Goal: Information Seeking & Learning: Learn about a topic

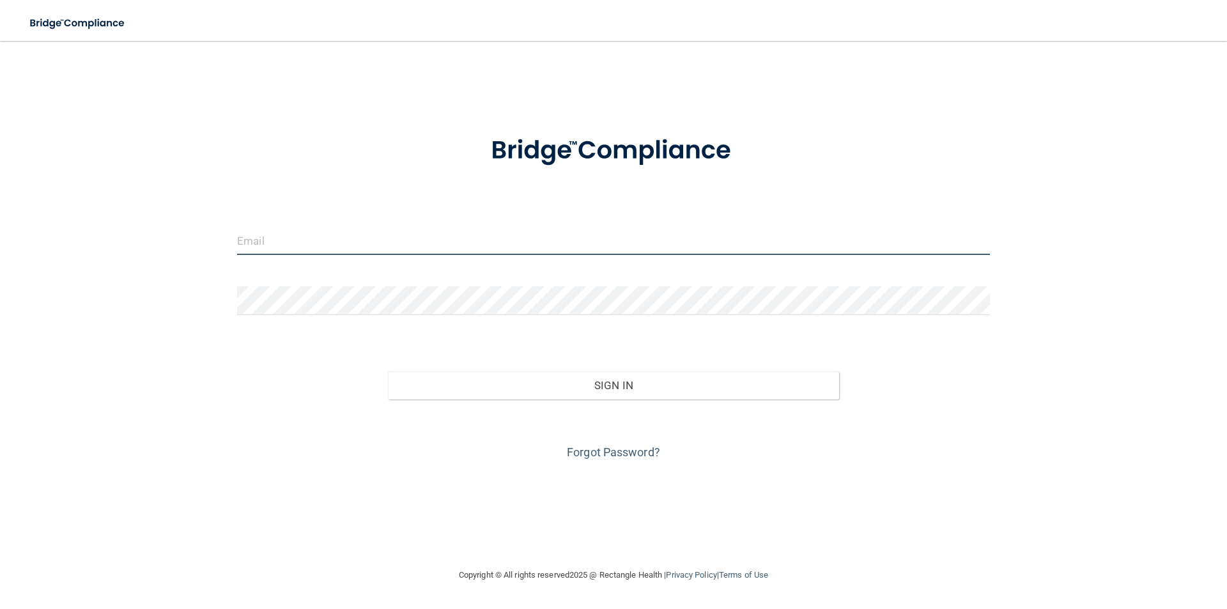
click at [277, 239] on input "email" at bounding box center [613, 240] width 753 height 29
type input "[EMAIL_ADDRESS][DOMAIN_NAME]"
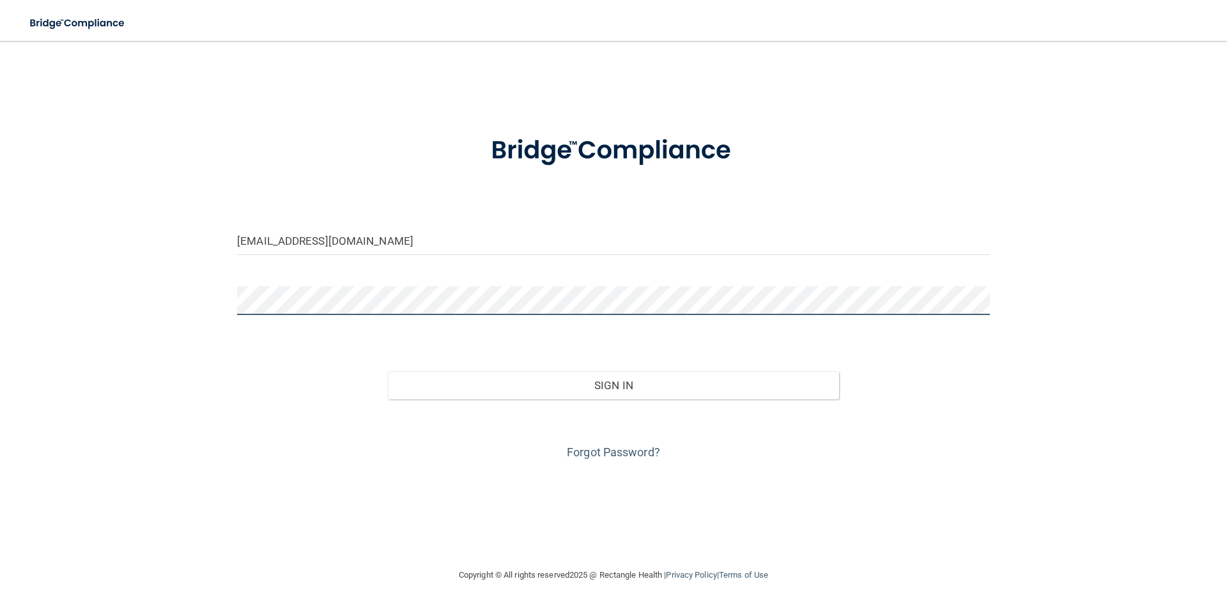
click at [388, 371] on button "Sign In" at bounding box center [614, 385] width 452 height 28
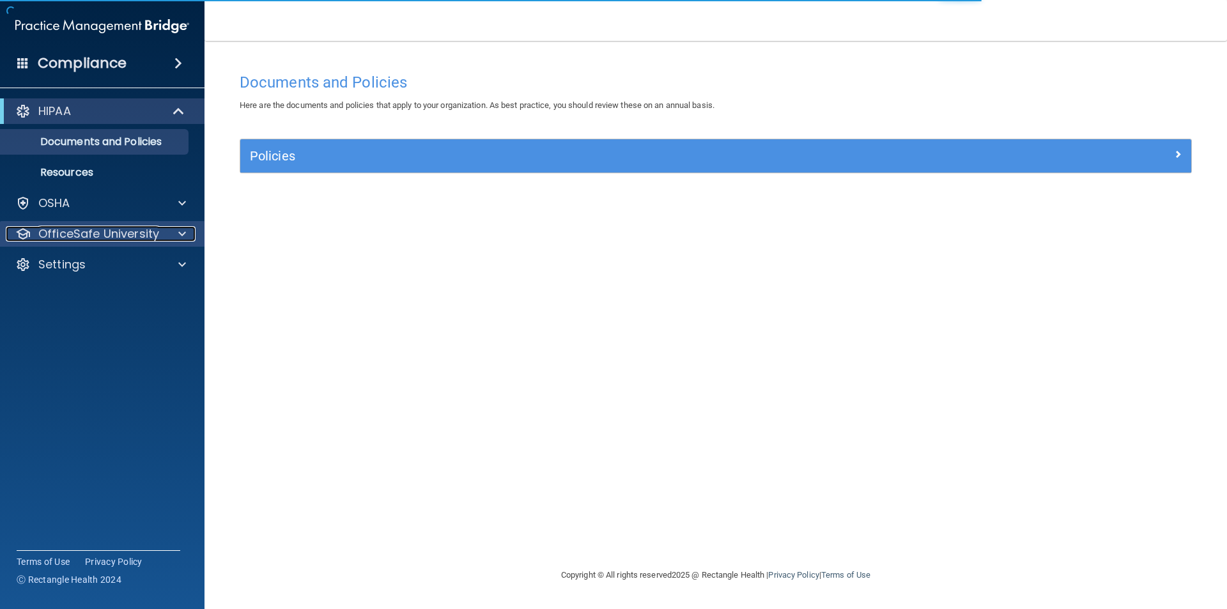
click at [135, 238] on p "OfficeSafe University" at bounding box center [98, 233] width 121 height 15
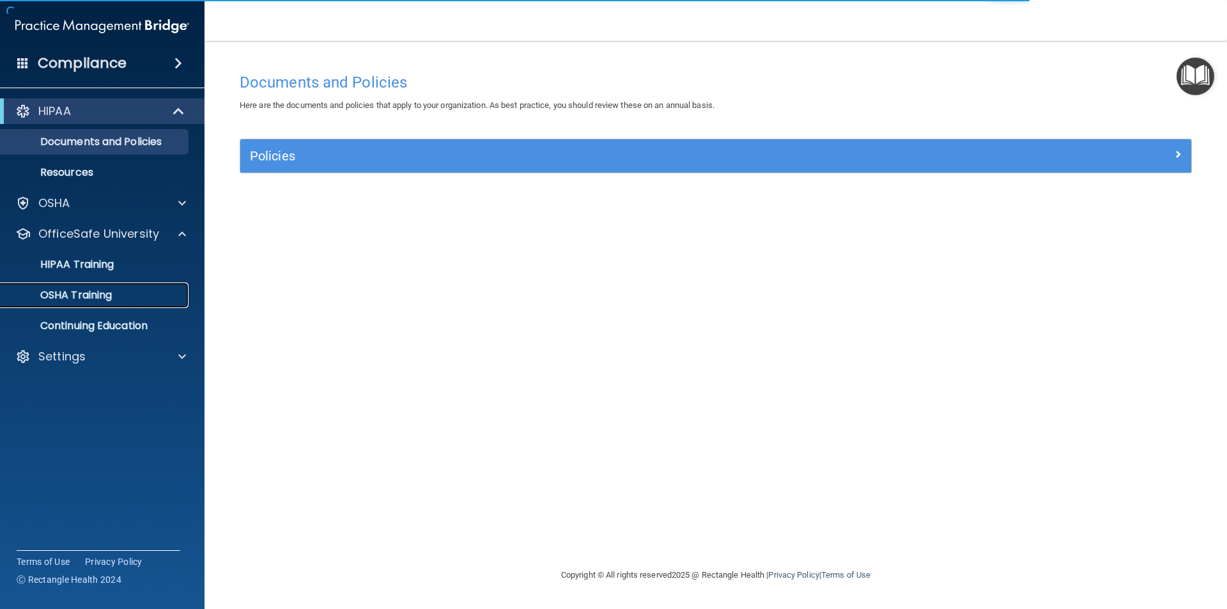
click at [137, 297] on div "OSHA Training" at bounding box center [95, 295] width 174 height 13
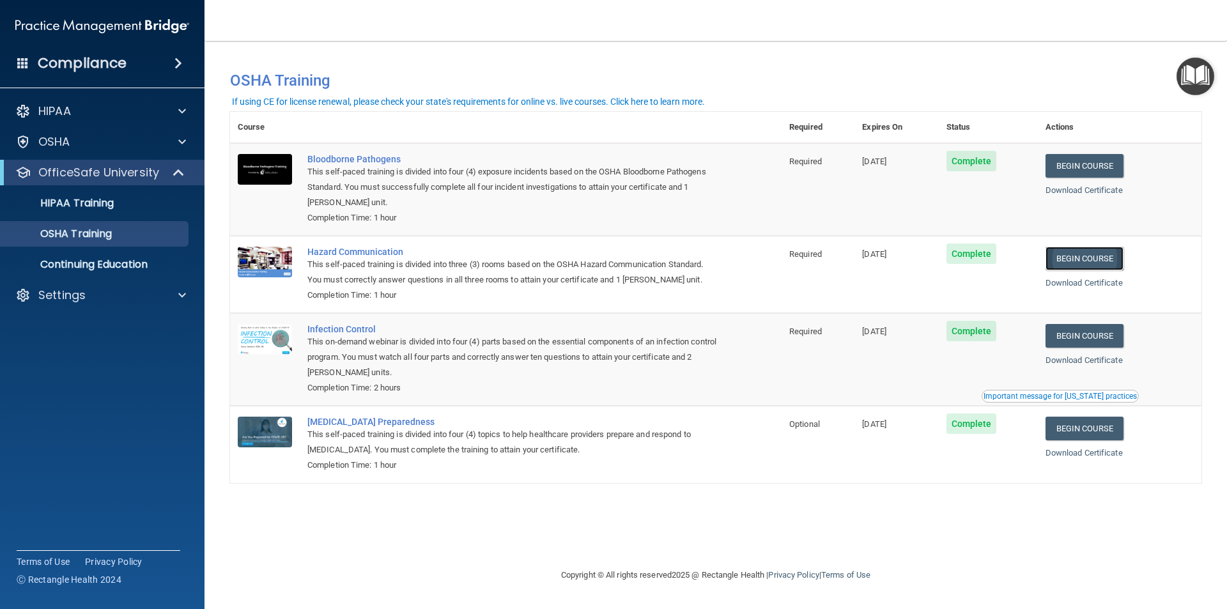
click at [1084, 260] on link "Begin Course" at bounding box center [1084, 259] width 78 height 24
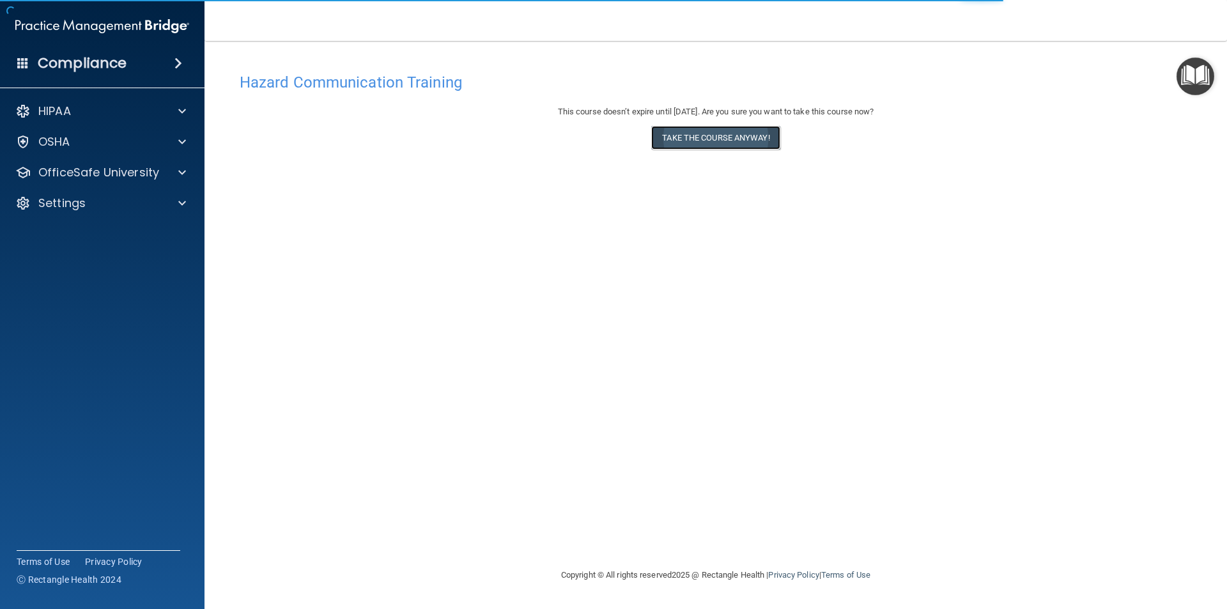
click at [730, 137] on button "Take the course anyway!" at bounding box center [715, 138] width 128 height 24
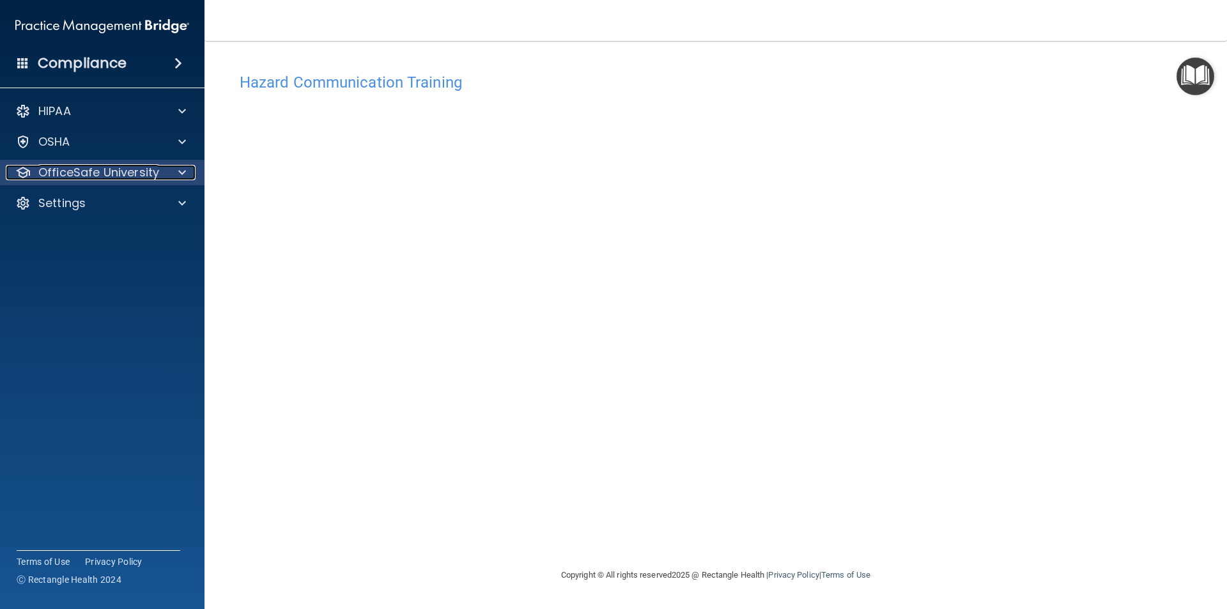
click at [123, 172] on p "OfficeSafe University" at bounding box center [98, 172] width 121 height 15
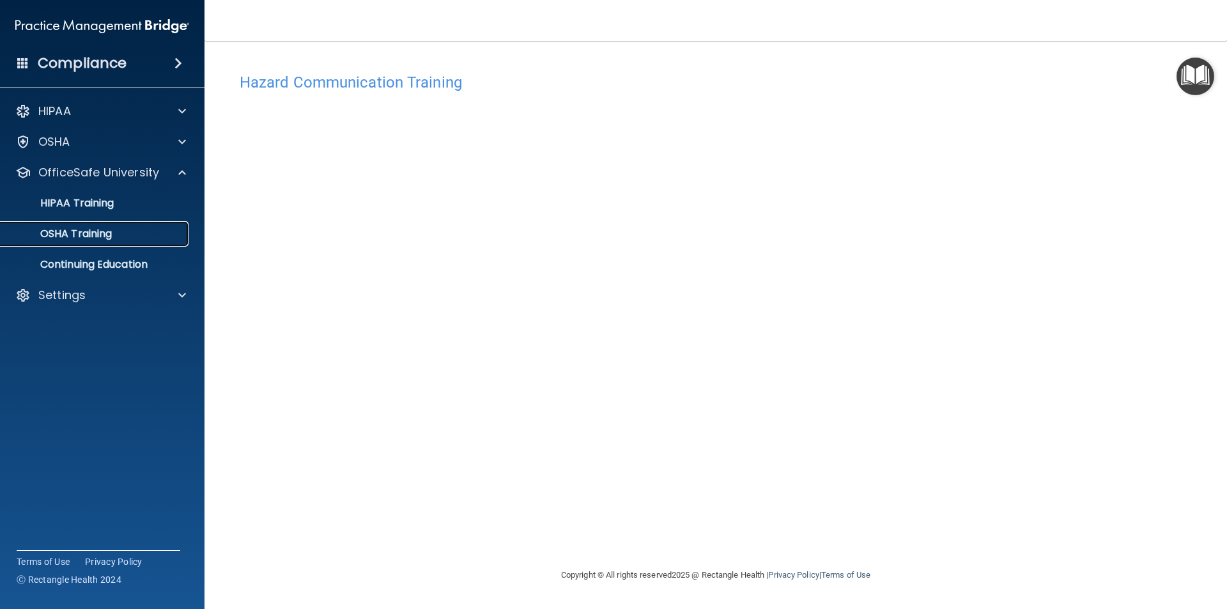
click at [102, 238] on p "OSHA Training" at bounding box center [59, 233] width 103 height 13
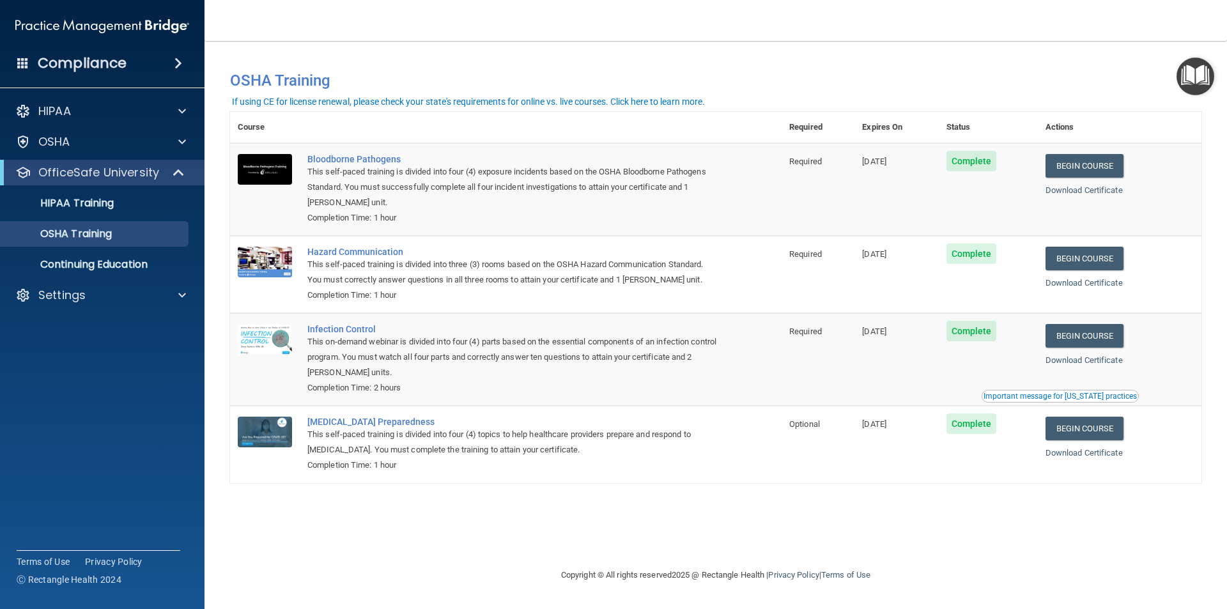
click at [973, 427] on span "Complete" at bounding box center [971, 423] width 50 height 20
click at [1079, 431] on link "Begin Course" at bounding box center [1084, 429] width 78 height 24
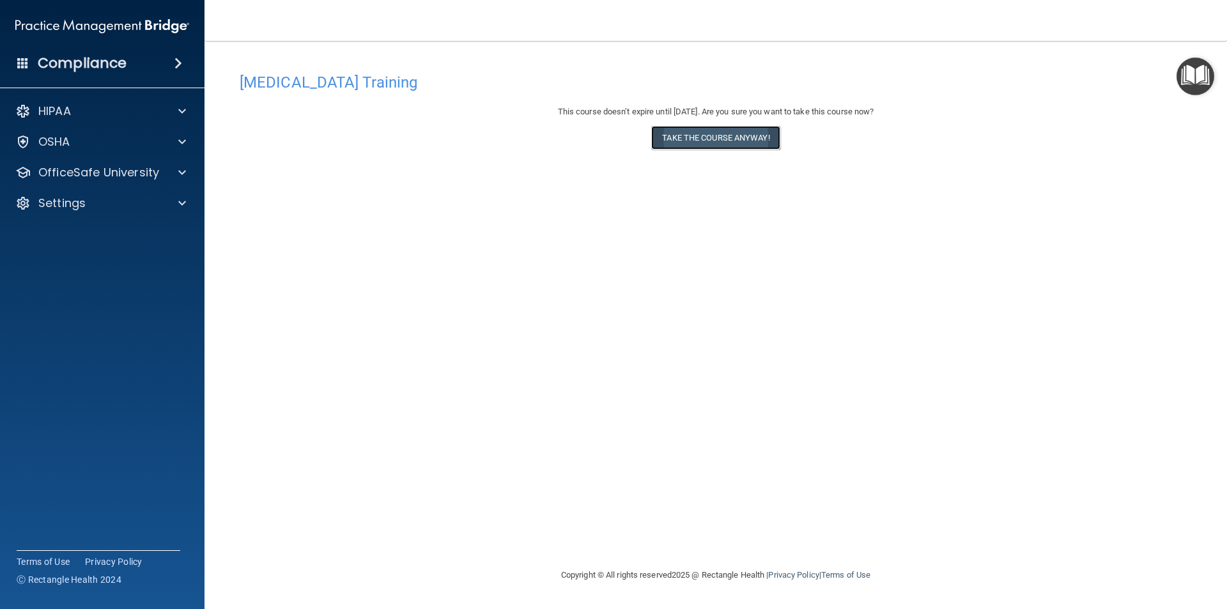
click at [683, 141] on button "Take the course anyway!" at bounding box center [715, 138] width 128 height 24
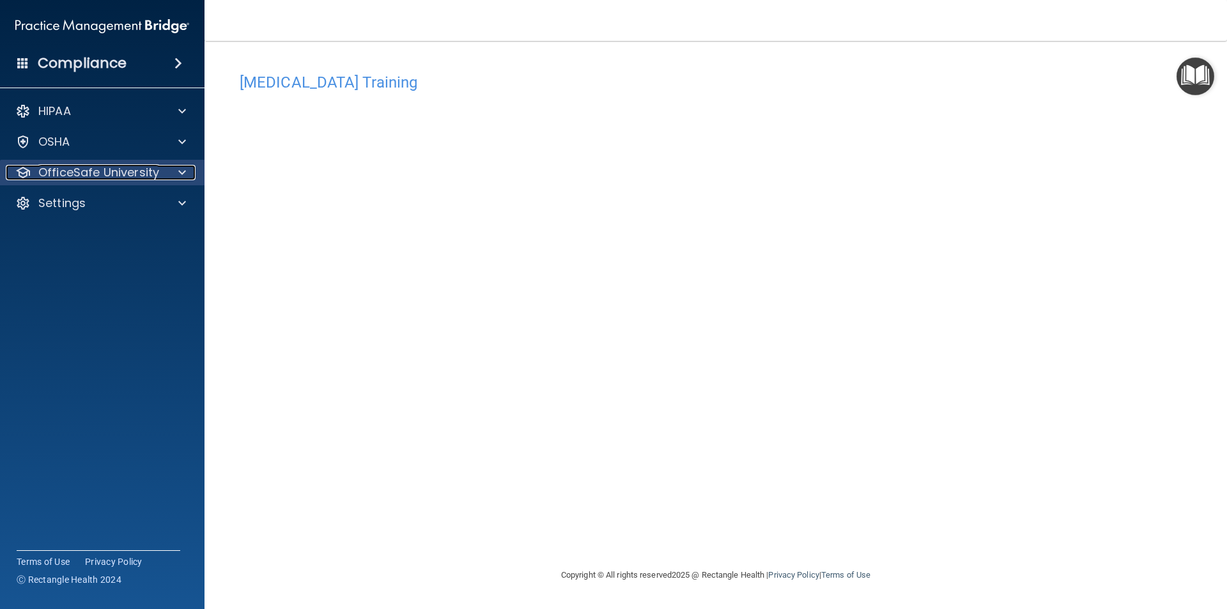
click at [74, 179] on p "OfficeSafe University" at bounding box center [98, 172] width 121 height 15
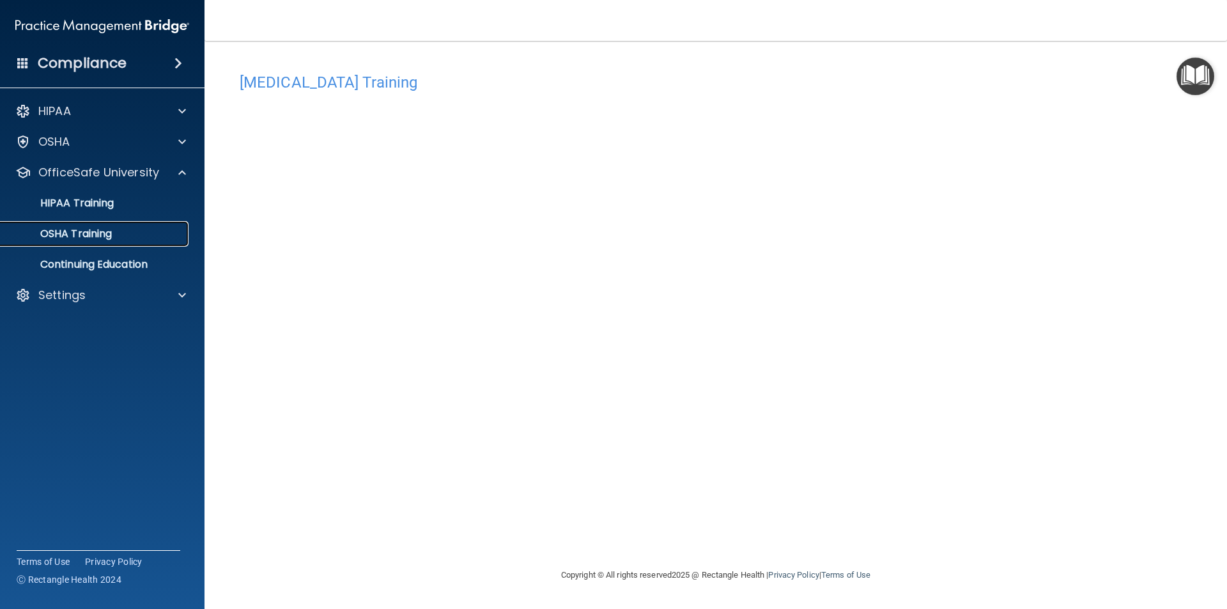
click at [95, 237] on p "OSHA Training" at bounding box center [59, 233] width 103 height 13
